Goal: Information Seeking & Learning: Learn about a topic

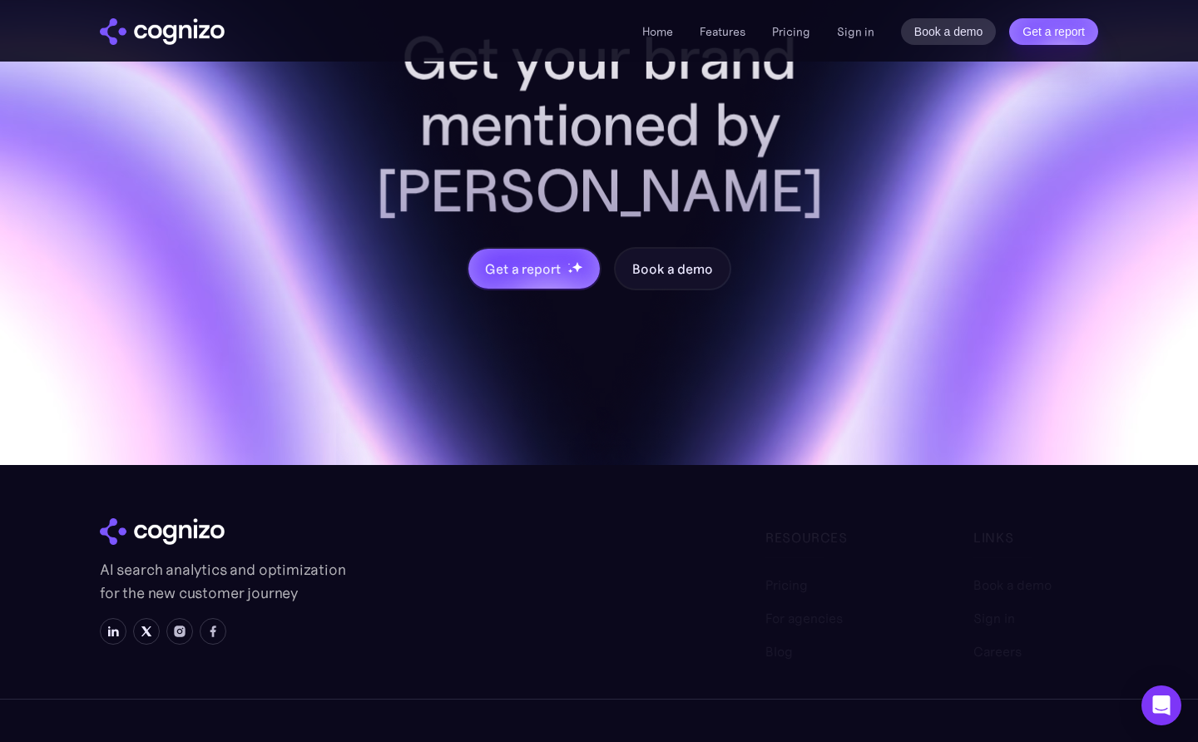
scroll to position [6667, 0]
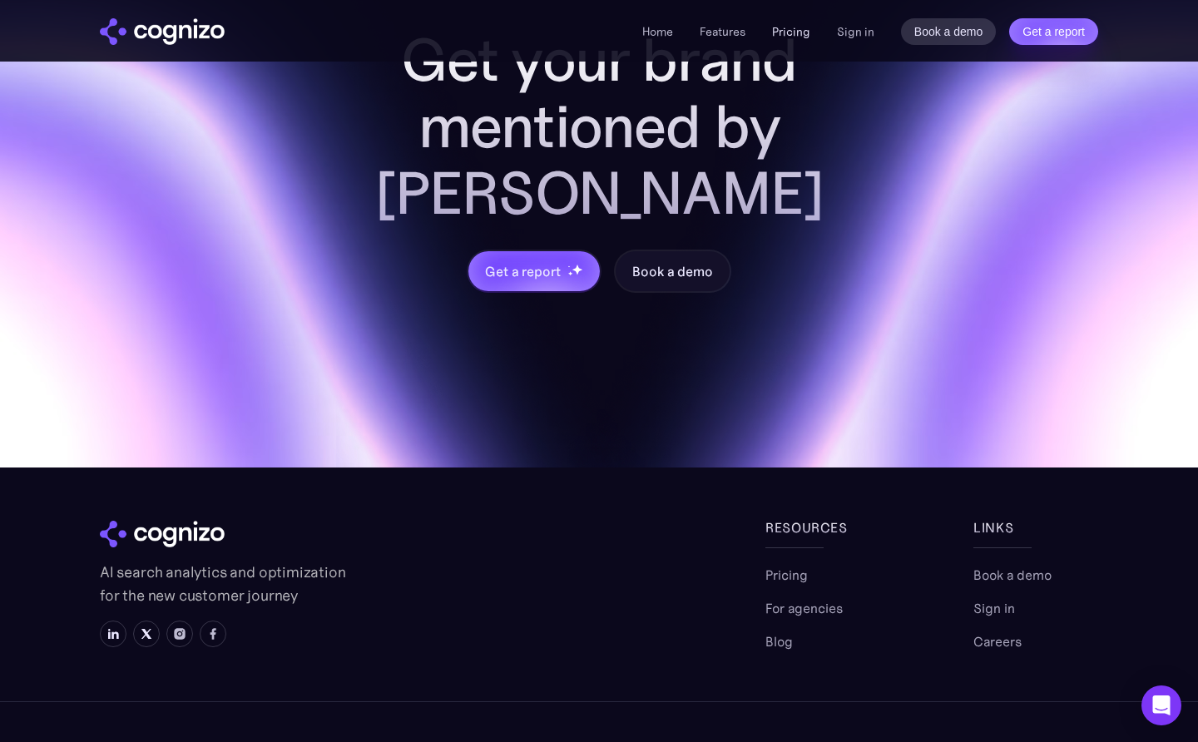
click at [781, 30] on link "Pricing" at bounding box center [791, 31] width 38 height 15
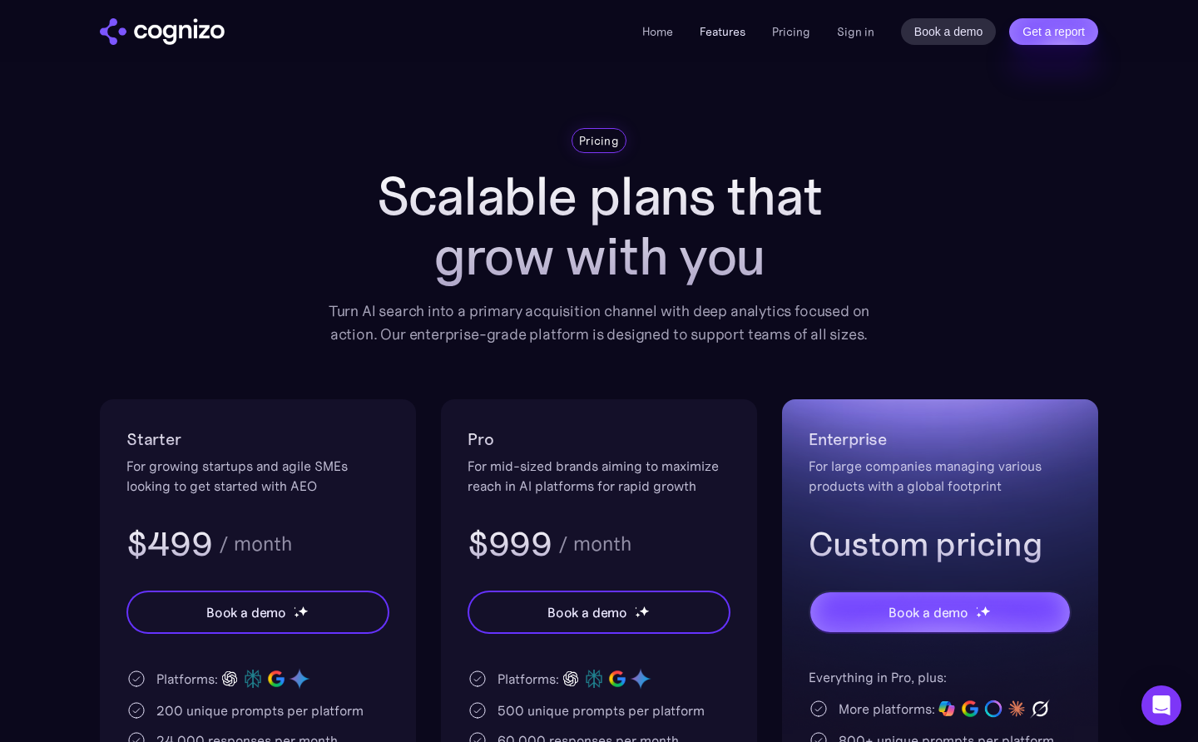
click at [741, 29] on link "Features" at bounding box center [723, 31] width 46 height 15
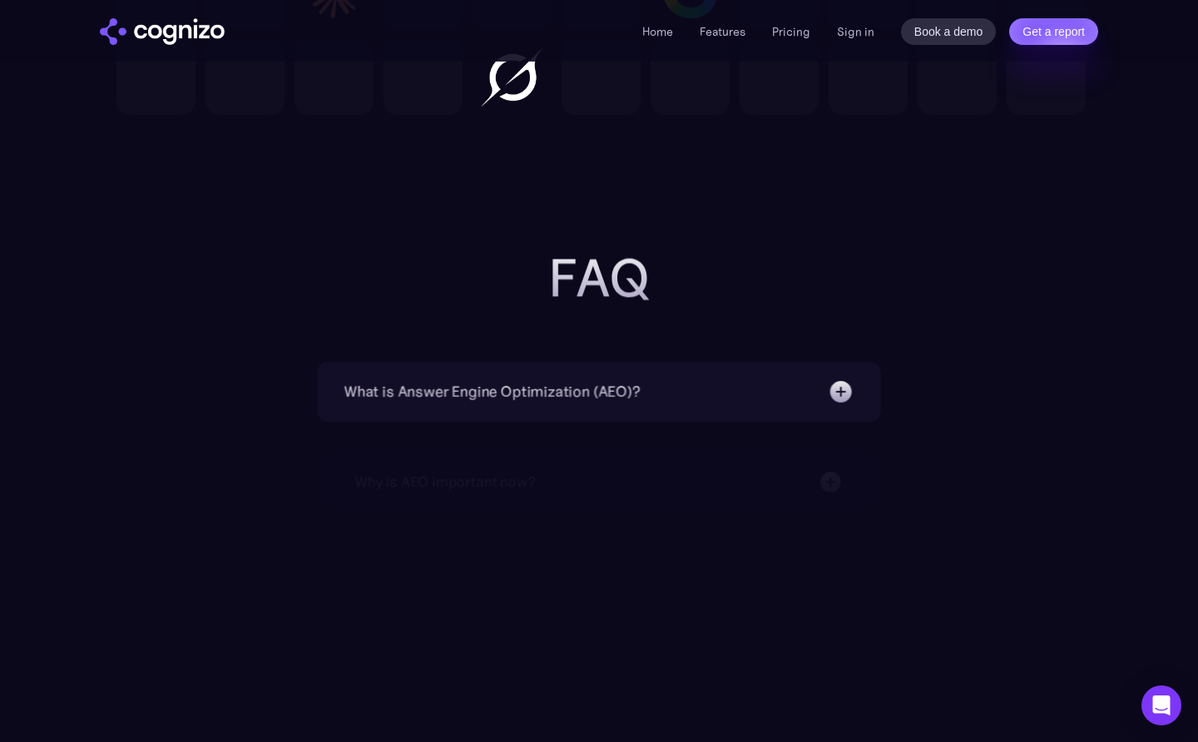
scroll to position [5220, 0]
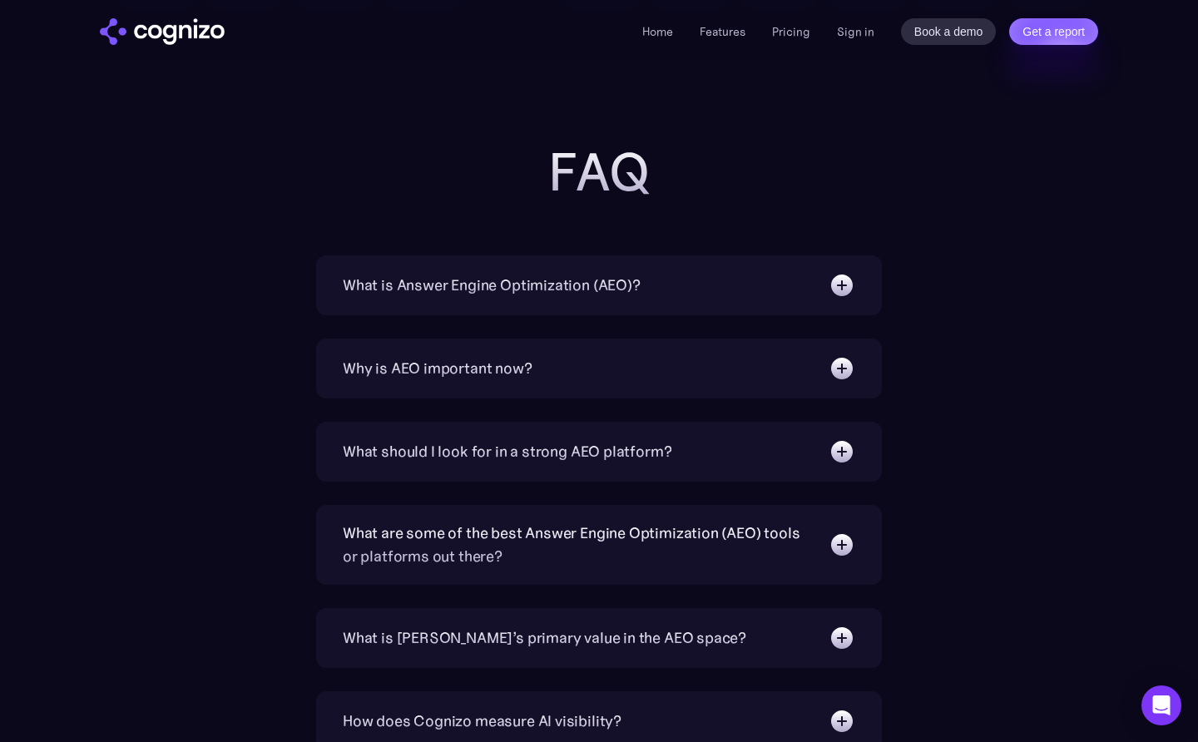
click at [830, 285] on img at bounding box center [842, 285] width 27 height 27
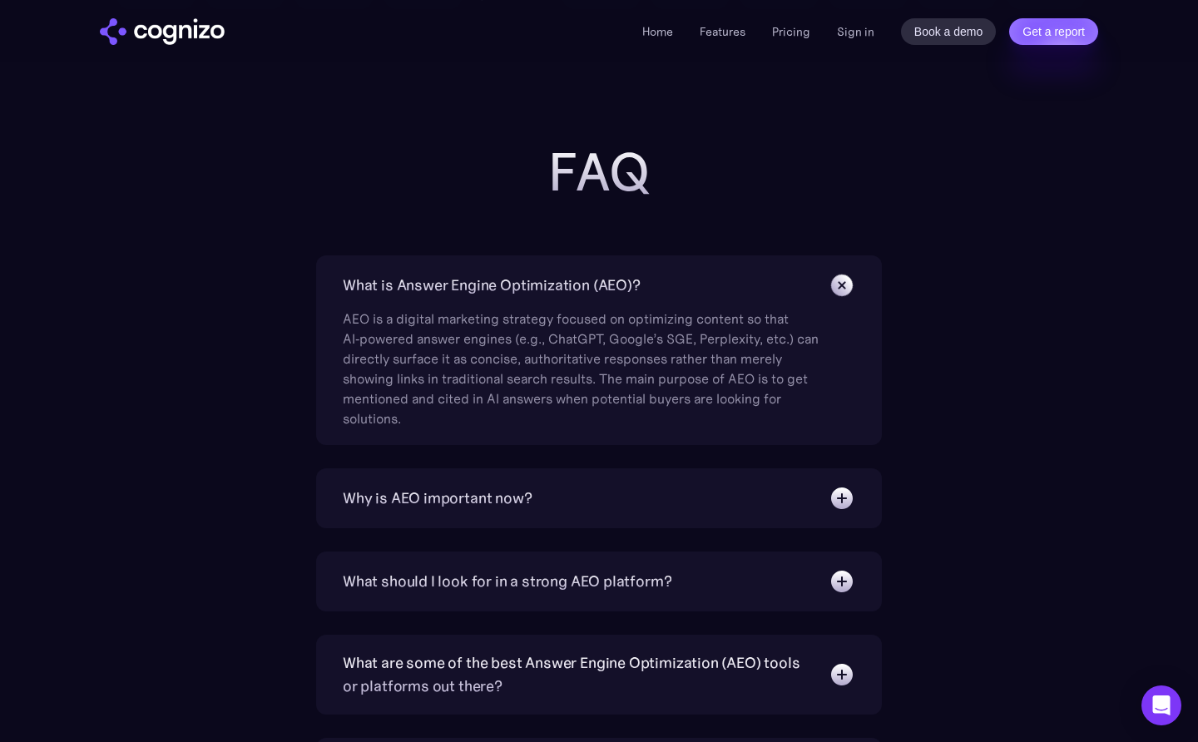
scroll to position [5259, 0]
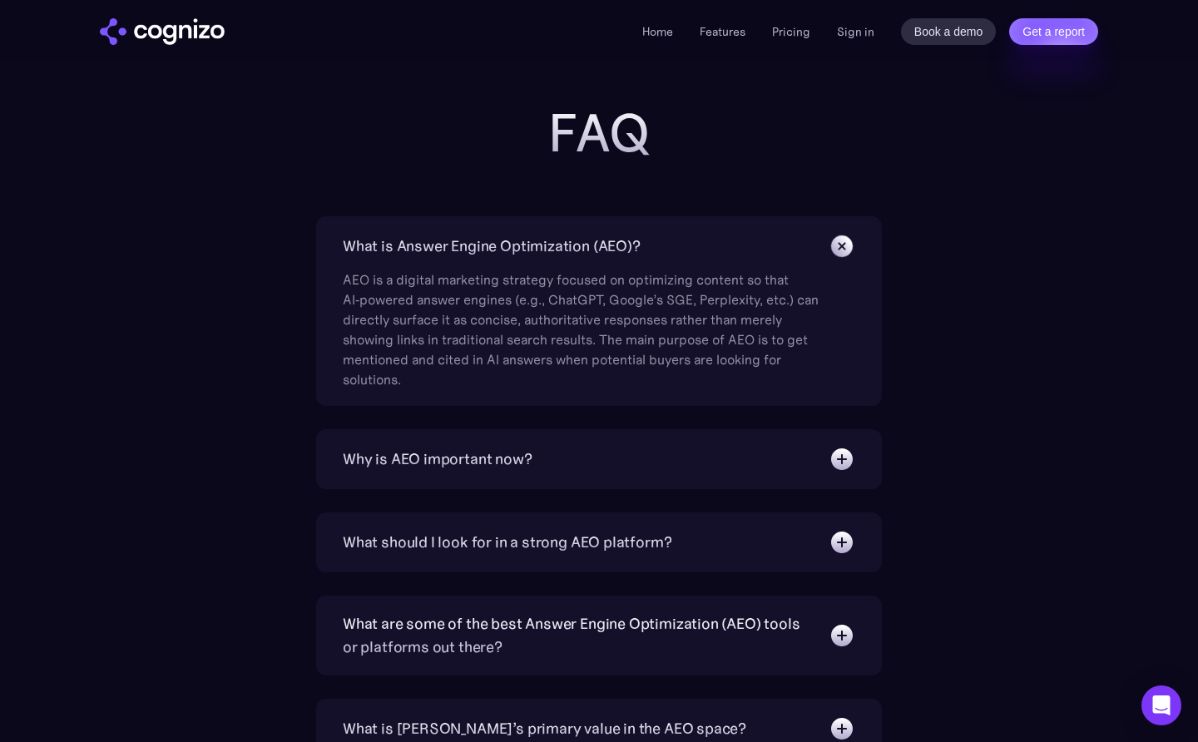
click at [849, 243] on img at bounding box center [841, 245] width 37 height 37
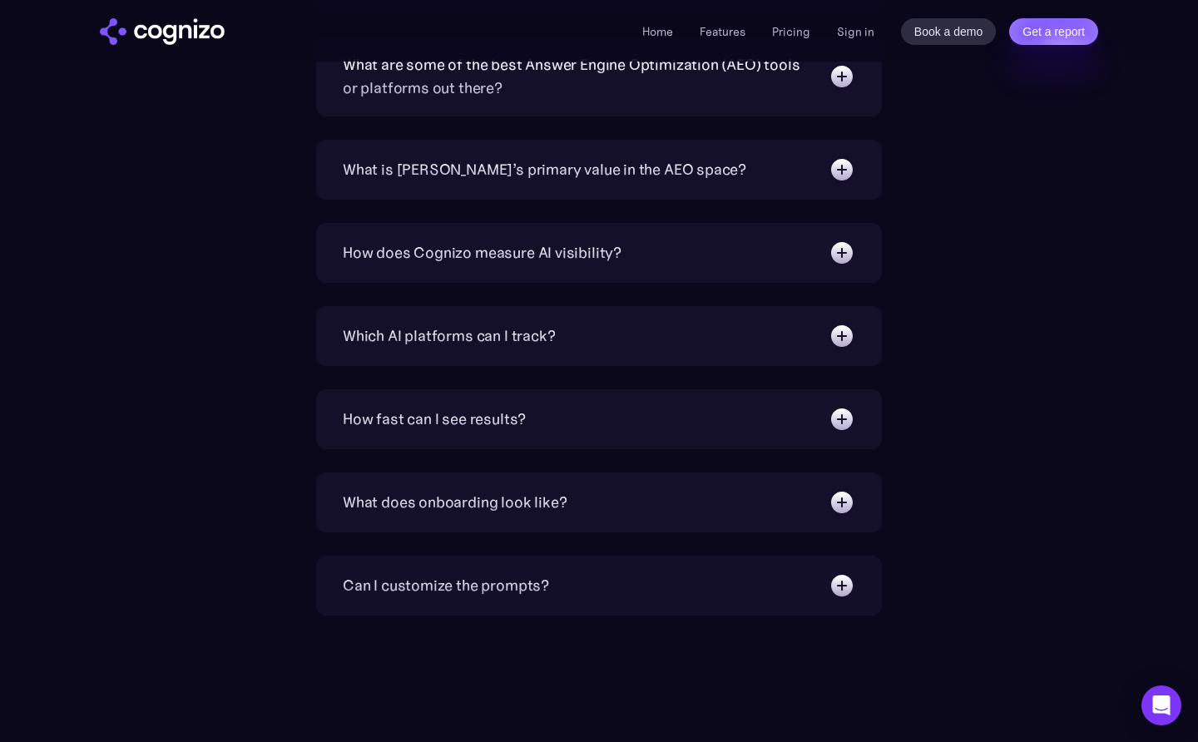
scroll to position [5722, 0]
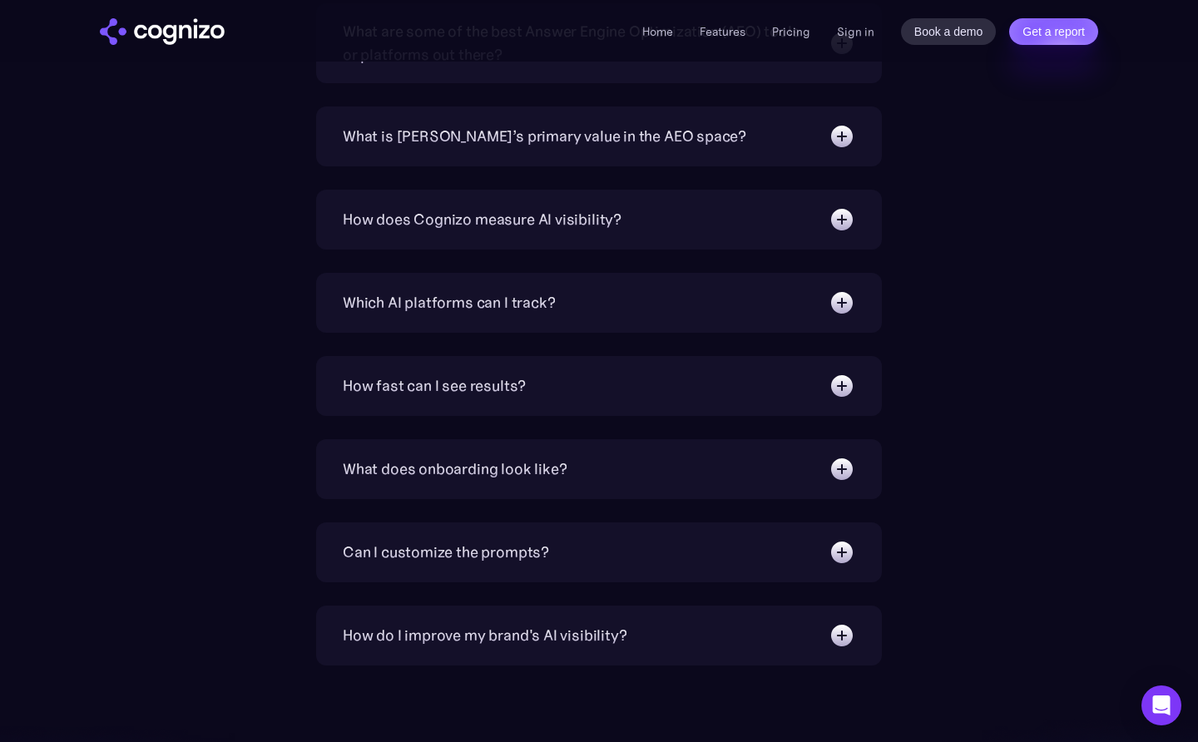
click at [834, 300] on img at bounding box center [842, 303] width 27 height 27
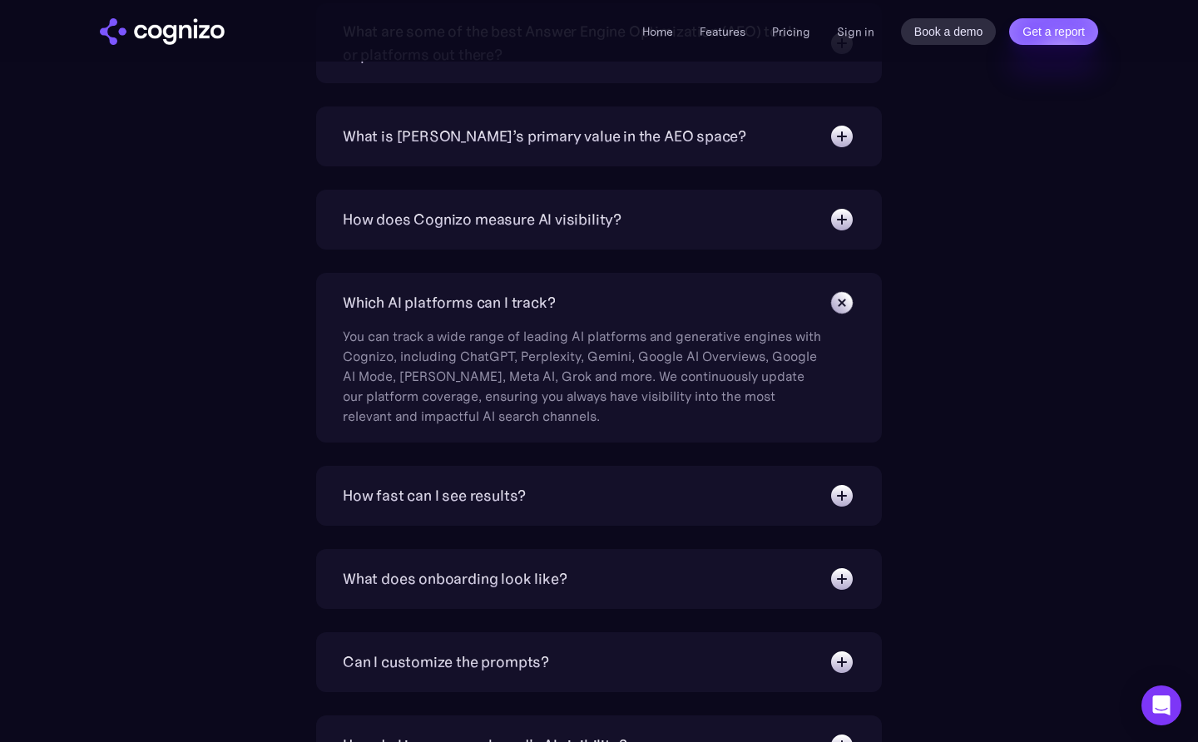
click at [834, 300] on img at bounding box center [841, 302] width 37 height 37
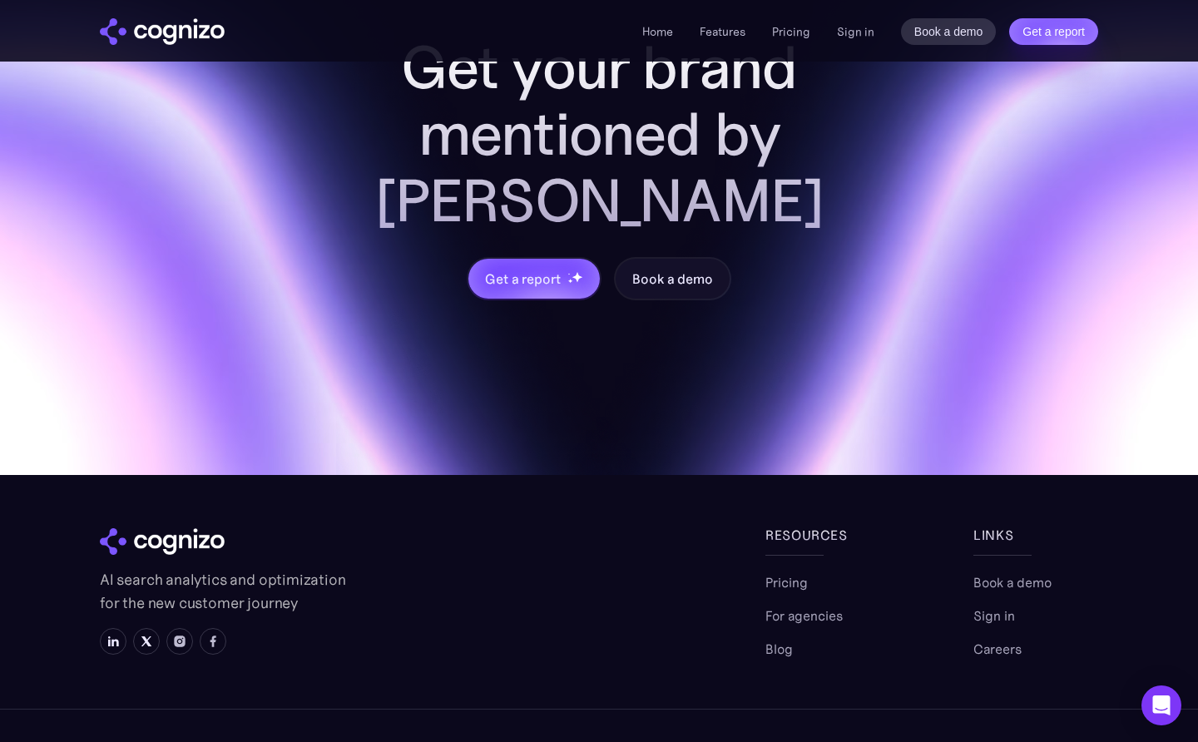
scroll to position [6588, 0]
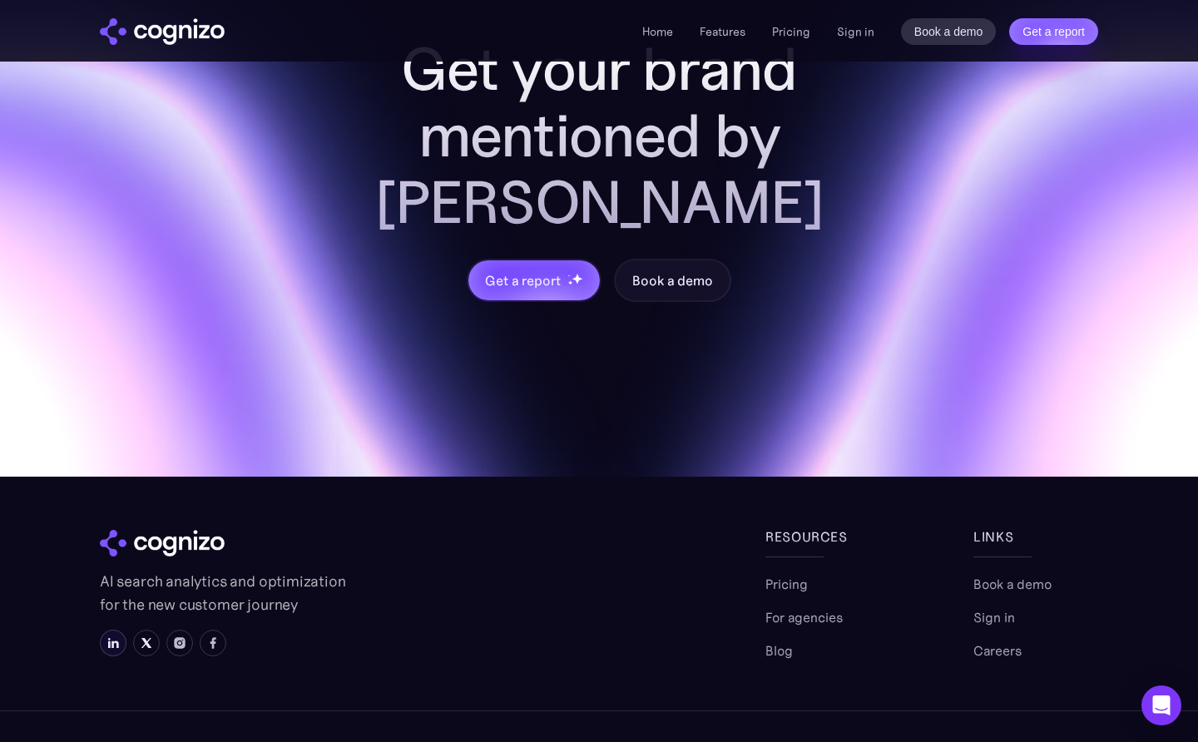
click at [116, 636] on img at bounding box center [112, 642] width 13 height 13
click at [998, 641] on link "Careers" at bounding box center [997, 651] width 48 height 20
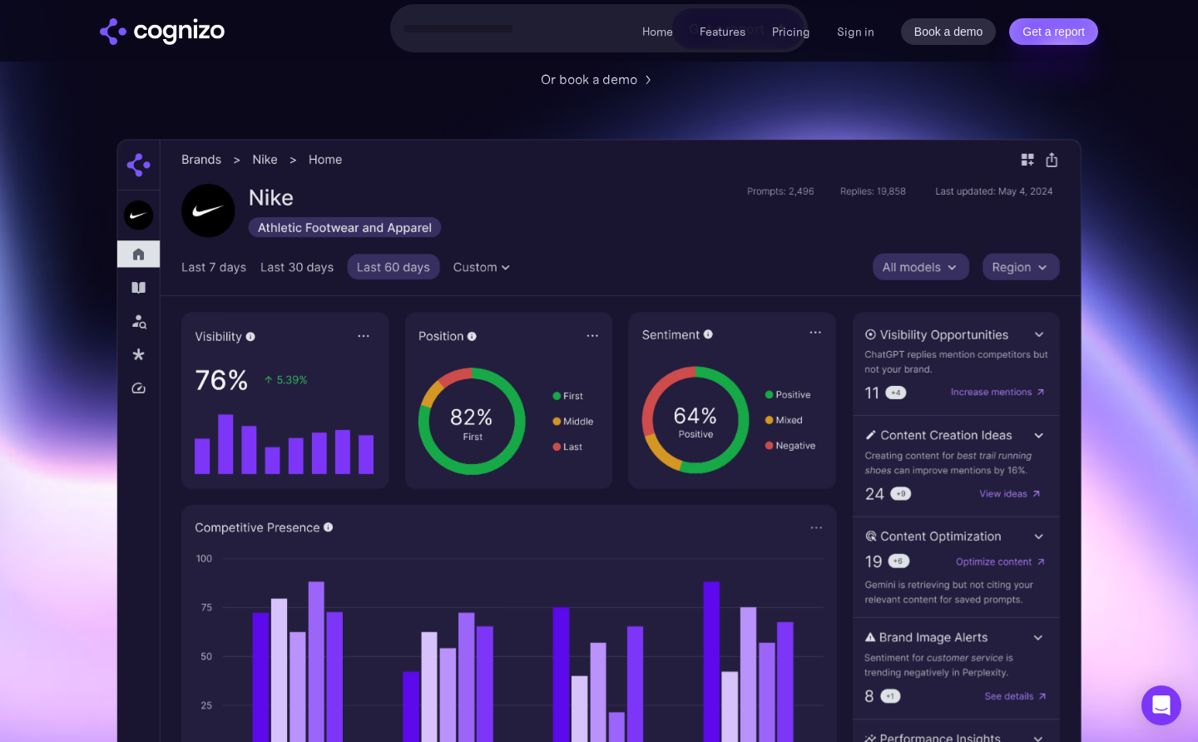
scroll to position [549, 0]
